Goal: Use online tool/utility: Utilize a website feature to perform a specific function

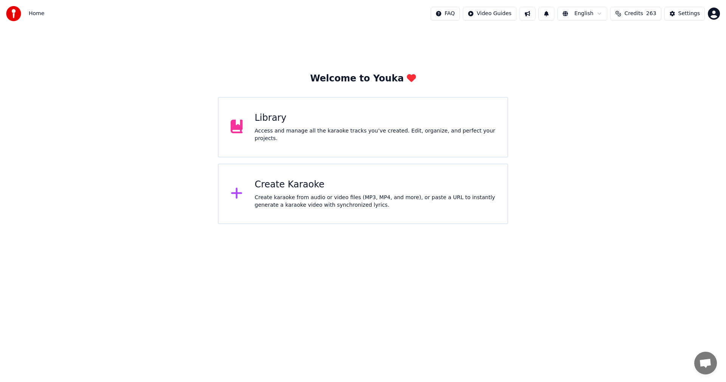
click at [304, 195] on div "Create karaoke from audio or video files (MP3, MP4, and more), or paste a URL t…" at bounding box center [375, 201] width 241 height 15
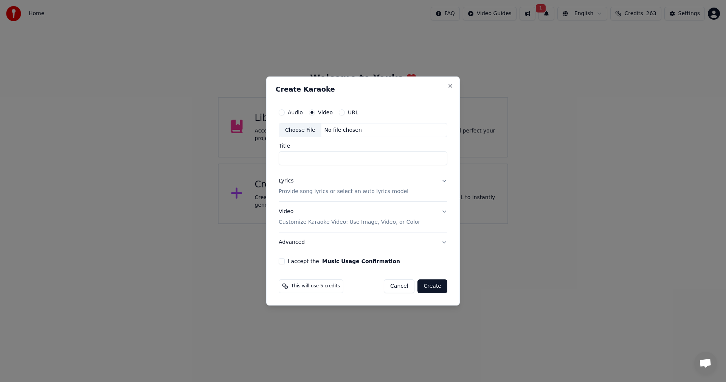
click at [303, 132] on div "Choose File" at bounding box center [300, 130] width 42 height 14
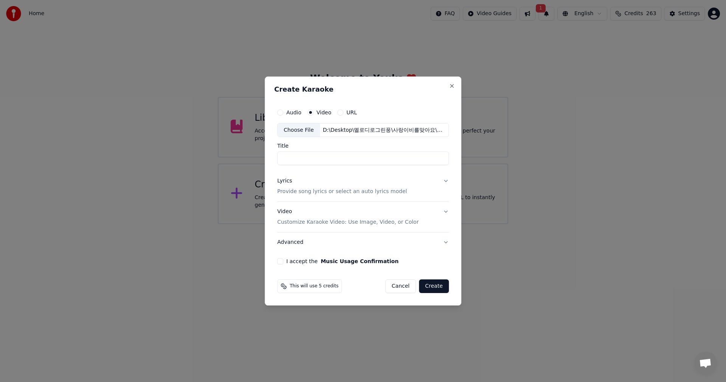
type input "**"
click at [452, 86] on button "Close" at bounding box center [452, 86] width 6 height 6
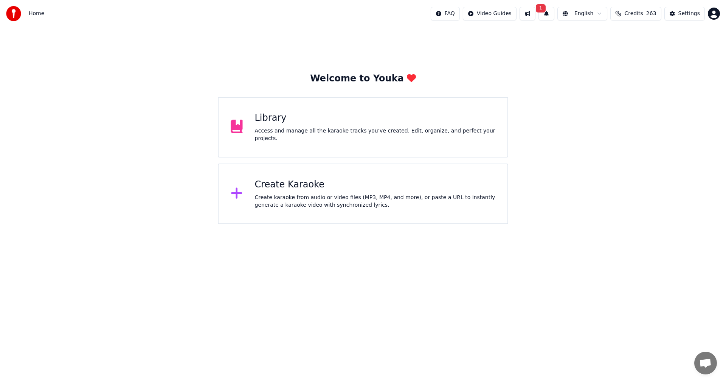
click at [686, 160] on div "Welcome to Youka Library Access and manage all the karaoke tracks you’ve create…" at bounding box center [363, 125] width 726 height 197
click at [300, 197] on div "Create karaoke from audio or video files (MP3, MP4, and more), or paste a URL t…" at bounding box center [375, 201] width 241 height 15
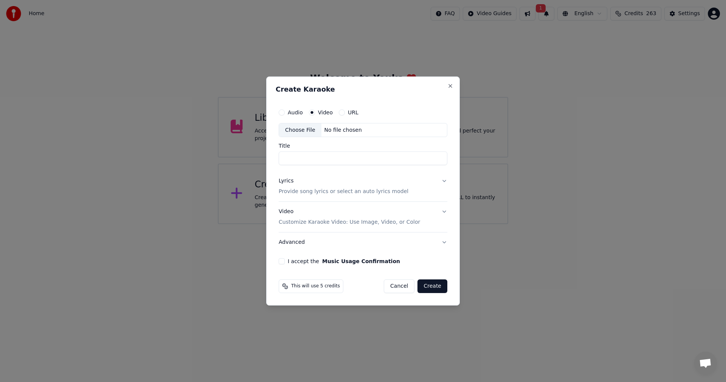
click at [322, 112] on label "Video" at bounding box center [325, 112] width 15 height 5
click at [315, 112] on button "Video" at bounding box center [312, 112] width 6 height 6
click at [308, 133] on div "Choose File" at bounding box center [300, 130] width 42 height 14
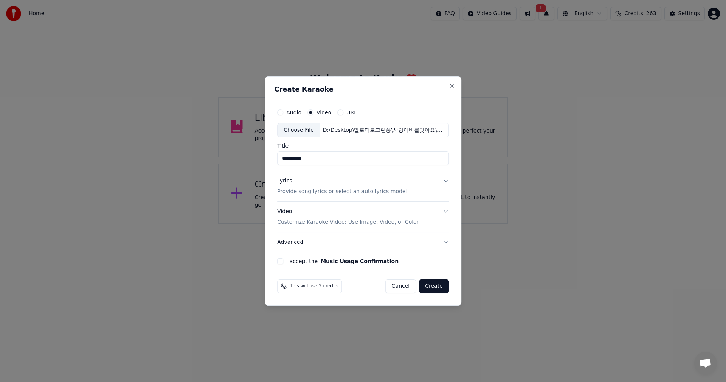
type input "**********"
click at [446, 181] on button "Lyrics Provide song lyrics or select an auto lyrics model" at bounding box center [363, 186] width 172 height 30
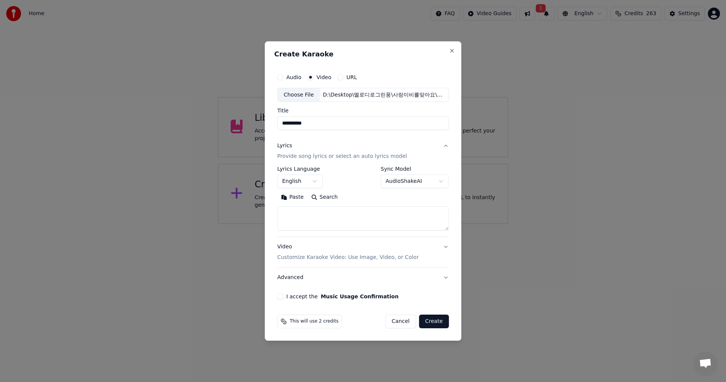
click at [316, 184] on button "English" at bounding box center [299, 182] width 45 height 14
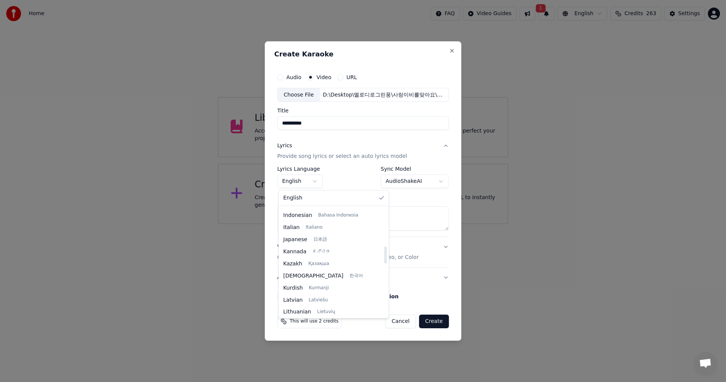
scroll to position [303, 0]
select select "**"
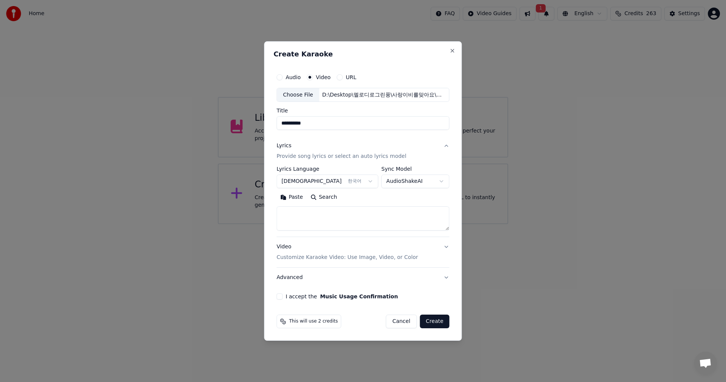
click at [439, 184] on body "**********" at bounding box center [363, 112] width 726 height 224
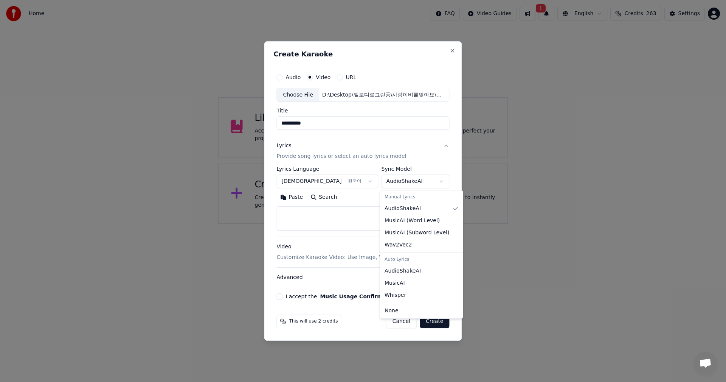
select select "**********"
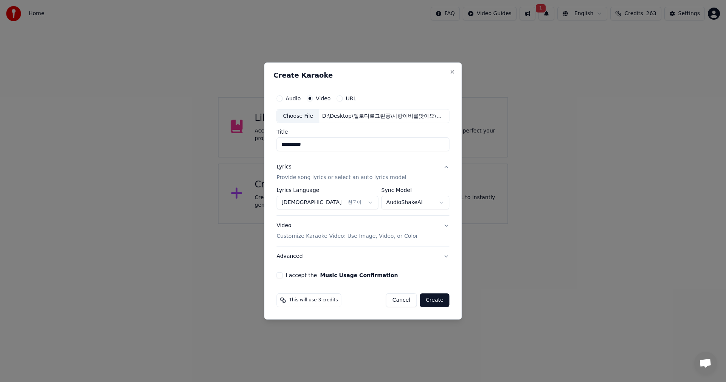
click at [282, 276] on button "I accept the Music Usage Confirmation" at bounding box center [280, 275] width 6 height 6
drag, startPoint x: 432, startPoint y: 300, endPoint x: 434, endPoint y: 304, distance: 4.6
click at [432, 300] on button "Create" at bounding box center [435, 300] width 30 height 14
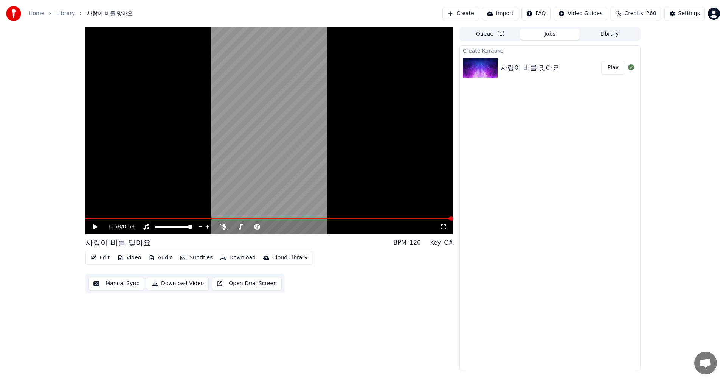
click at [93, 226] on icon at bounding box center [95, 226] width 5 height 5
click at [225, 227] on icon at bounding box center [224, 227] width 8 height 6
click at [110, 218] on span at bounding box center [140, 219] width 108 height 2
click at [148, 217] on span at bounding box center [150, 218] width 5 height 5
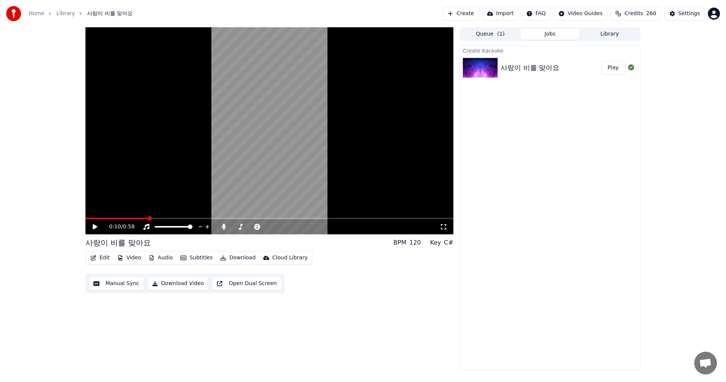
click at [123, 284] on button "Manual Sync" at bounding box center [117, 284] width 56 height 14
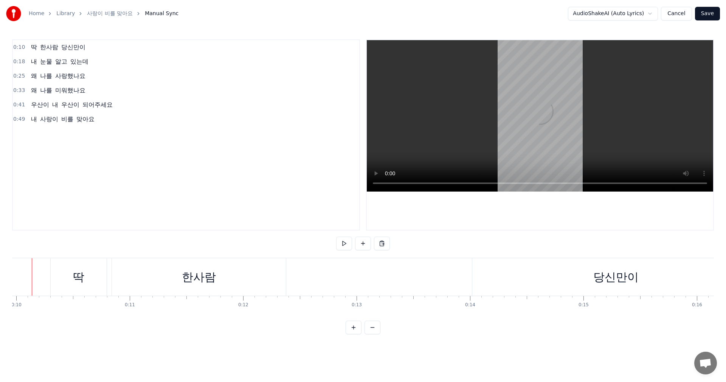
scroll to position [0, 1112]
click at [278, 283] on div "한사람" at bounding box center [218, 276] width 174 height 37
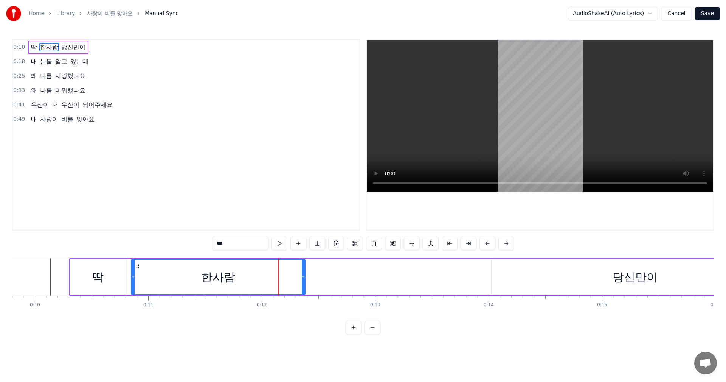
click at [530, 279] on div "당신만이" at bounding box center [636, 277] width 288 height 36
type input "****"
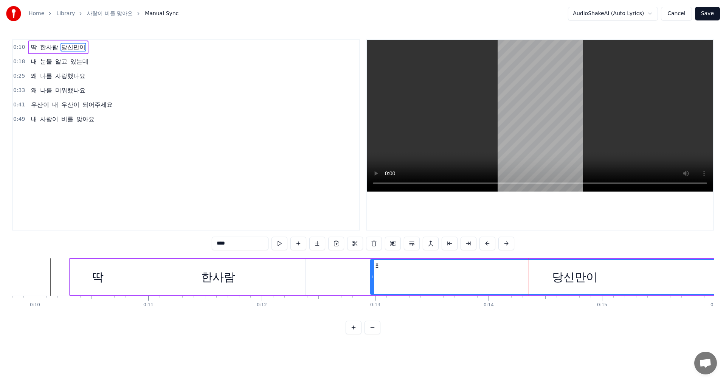
drag, startPoint x: 494, startPoint y: 278, endPoint x: 373, endPoint y: 283, distance: 121.2
click at [373, 283] on div at bounding box center [372, 277] width 3 height 34
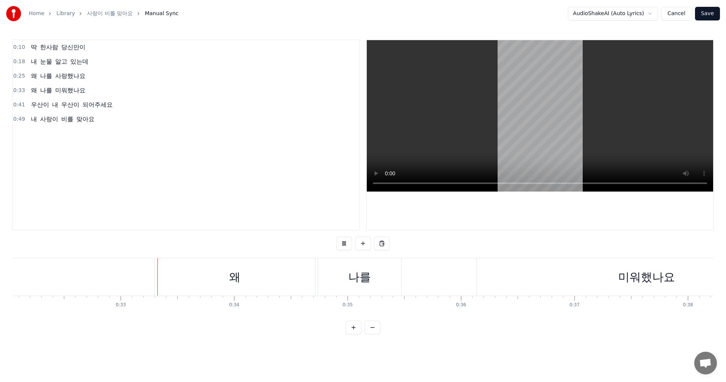
scroll to position [0, 3664]
click at [579, 277] on div "미워했나요" at bounding box center [620, 276] width 340 height 37
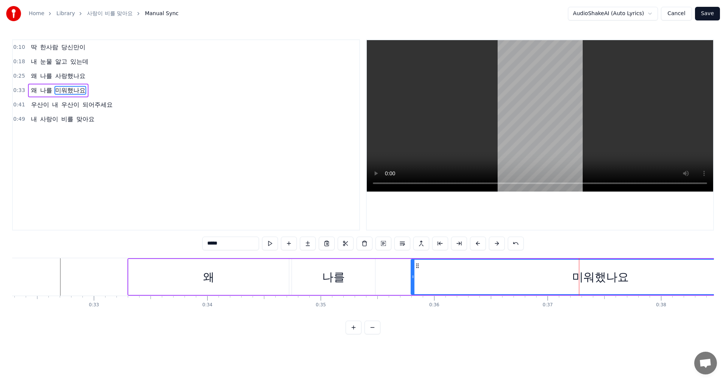
drag, startPoint x: 453, startPoint y: 283, endPoint x: 413, endPoint y: 283, distance: 40.1
click at [413, 283] on div at bounding box center [413, 277] width 3 height 34
click at [342, 280] on div "나를" at bounding box center [333, 276] width 23 height 17
type input "**"
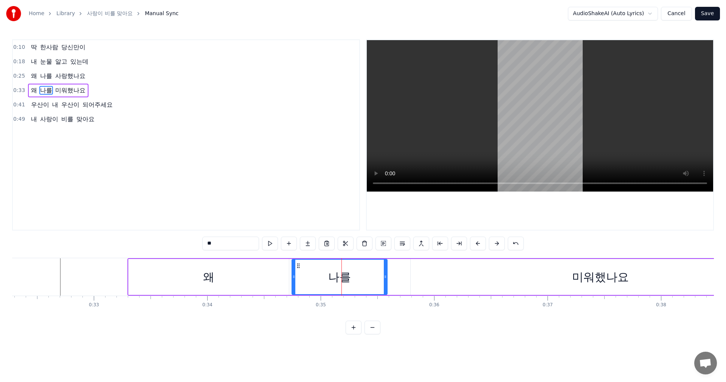
drag, startPoint x: 372, startPoint y: 279, endPoint x: 390, endPoint y: 278, distance: 17.8
click at [387, 278] on icon at bounding box center [385, 277] width 3 height 6
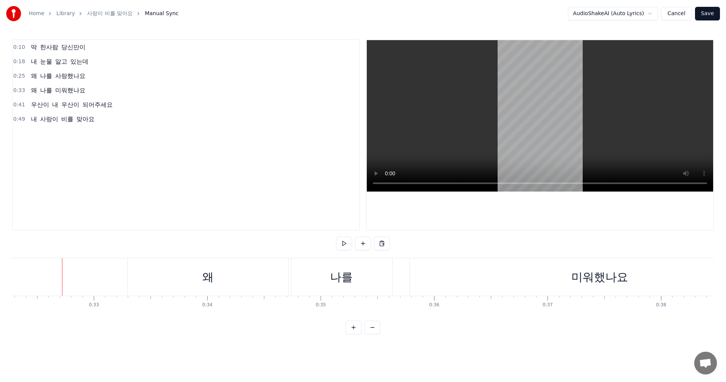
click at [35, 119] on span "내" at bounding box center [34, 119] width 8 height 9
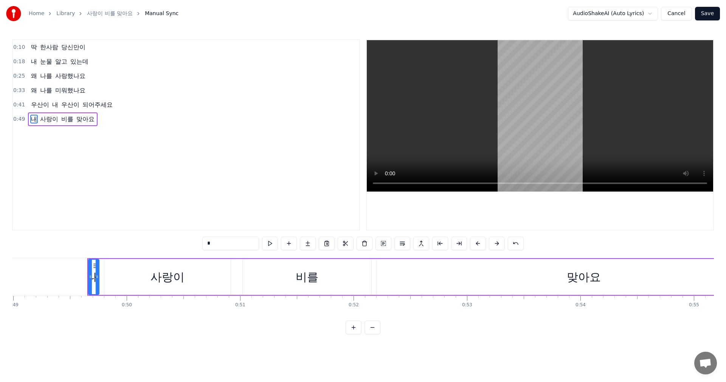
click at [33, 120] on span "내" at bounding box center [34, 119] width 8 height 9
type input "***"
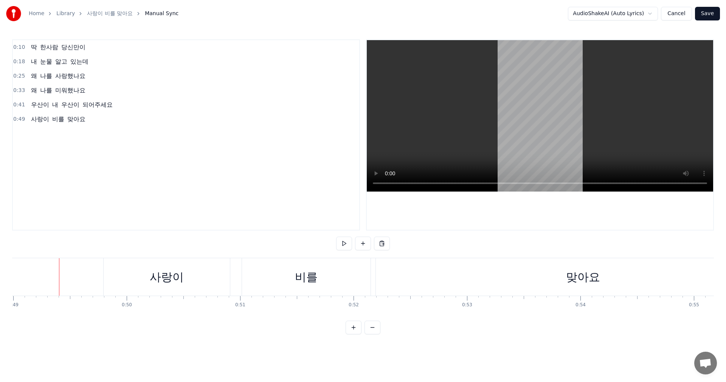
click at [136, 280] on div "사랑이" at bounding box center [196, 276] width 126 height 37
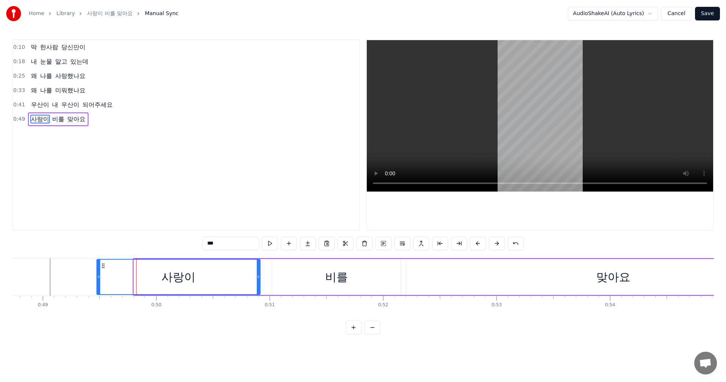
drag, startPoint x: 135, startPoint y: 275, endPoint x: 98, endPoint y: 275, distance: 37.1
click at [98, 275] on icon at bounding box center [98, 277] width 3 height 6
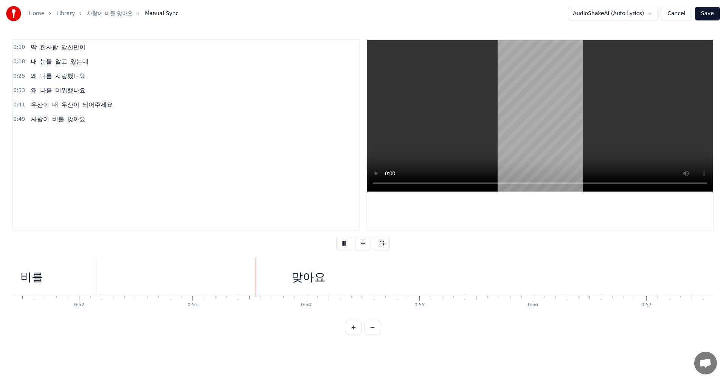
scroll to position [0, 5935]
click at [708, 13] on button "Save" at bounding box center [707, 14] width 25 height 14
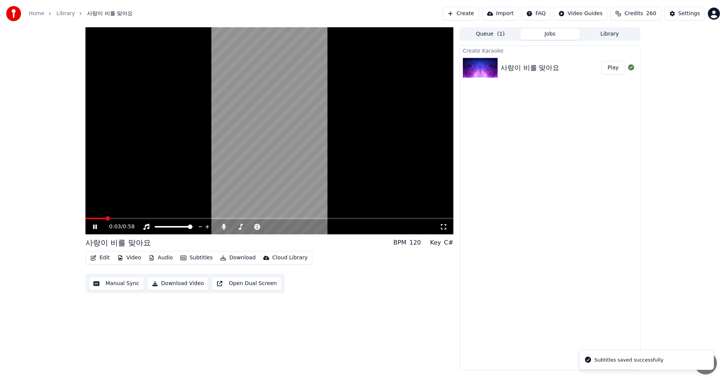
click at [94, 227] on icon at bounding box center [95, 226] width 4 height 5
click at [177, 286] on button "Download Video" at bounding box center [178, 284] width 62 height 14
